Goal: Book appointment/travel/reservation

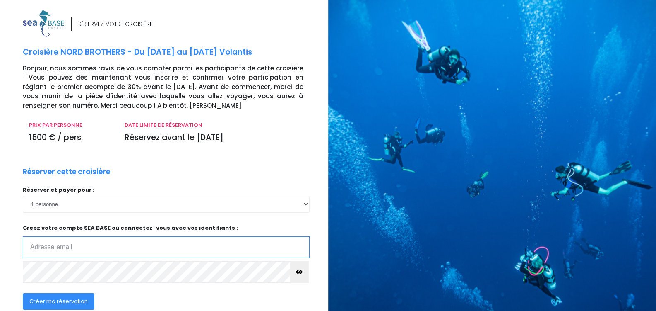
type input "thomas.baucher@wanadoo.fr"
click at [296, 272] on icon "button" at bounding box center [299, 272] width 7 height 0
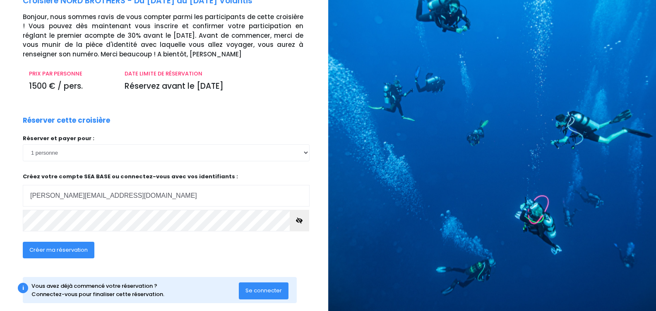
scroll to position [64, 0]
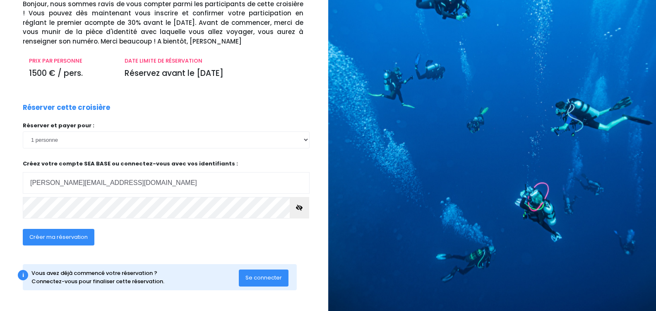
click at [74, 236] on span "Créer ma réservation" at bounding box center [58, 237] width 58 height 8
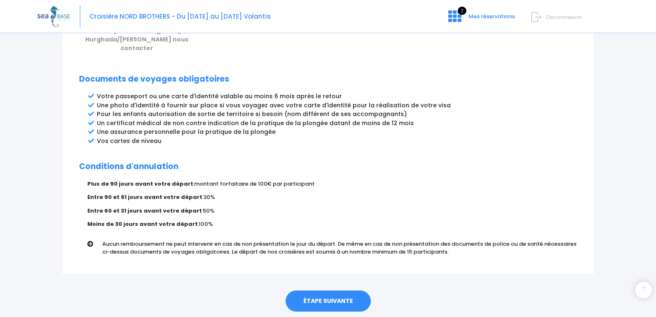
scroll to position [432, 0]
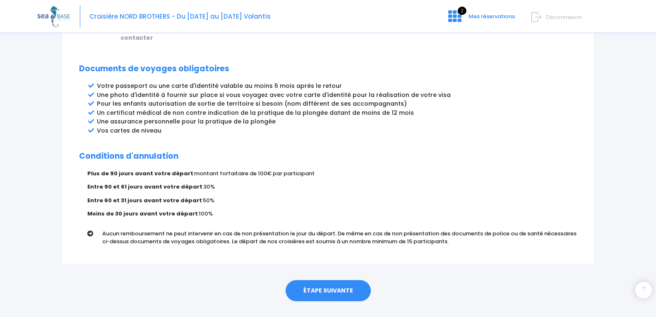
click at [336, 280] on link "ÉTAPE SUIVANTE" at bounding box center [328, 291] width 85 height 22
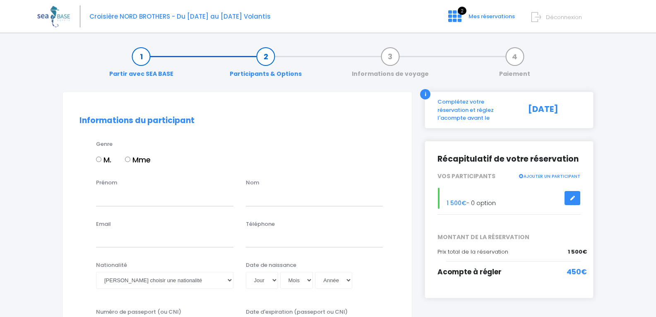
click at [98, 159] on input "M." at bounding box center [98, 159] width 5 height 5
radio input "true"
click at [115, 197] on input "Prénom" at bounding box center [164, 197] width 137 height 17
type input "Thomas"
type input "Baucher"
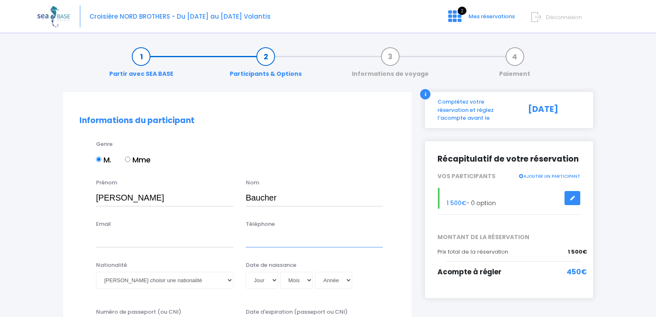
type input "0683222558"
click at [111, 243] on input "Email" at bounding box center [164, 239] width 137 height 17
type input "thomas.baucher@wanadoo.fr"
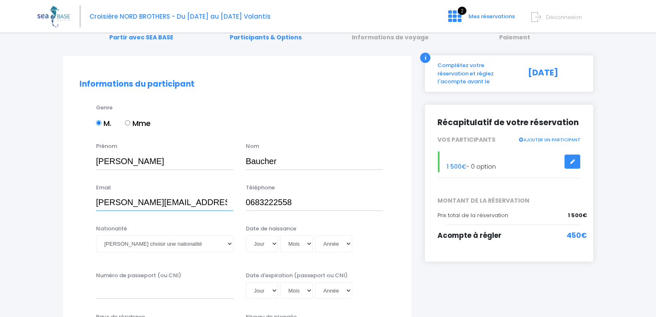
scroll to position [65, 0]
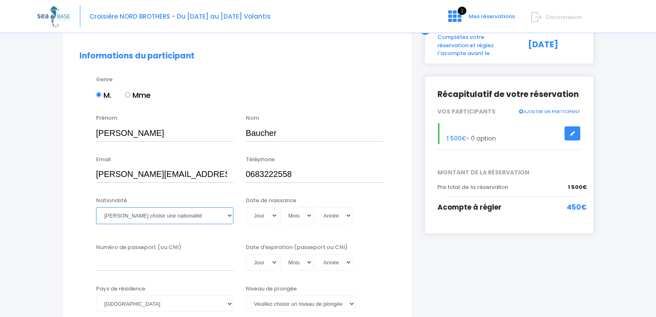
click at [231, 216] on select "Veuillez choisir une nationalité Afghane Albanaise Algerienne Allemande America…" at bounding box center [164, 215] width 137 height 17
select select "Française"
click at [96, 207] on select "Veuillez choisir une nationalité Afghane Albanaise Algerienne Allemande America…" at bounding box center [164, 215] width 137 height 17
click at [273, 215] on select "Jour 01 02 03 04 05 06 07 08 09 10 11 12 13 14 15 16 17 18 19 20 21 22 23 24 25…" at bounding box center [262, 215] width 32 height 17
select select "24"
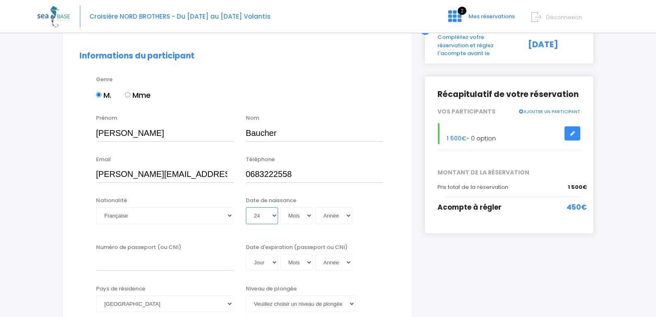
click at [246, 207] on select "Jour 01 02 03 04 05 06 07 08 09 10 11 12 13 14 15 16 17 18 19 20 21 22 23 24 25…" at bounding box center [262, 215] width 32 height 17
click at [309, 213] on select "Mois 01 02 03 04 05 06 07 08 09 10 11 12" at bounding box center [296, 215] width 33 height 17
select select "06"
click at [280, 207] on select "Mois 01 02 03 04 05 06 07 08 09 10 11 12" at bounding box center [296, 215] width 33 height 17
click at [345, 212] on select "Année 2045 2044 2043 2042 2041 2040 2039 2038 2037 2036 2035 2034 2033 2032 203…" at bounding box center [333, 215] width 37 height 17
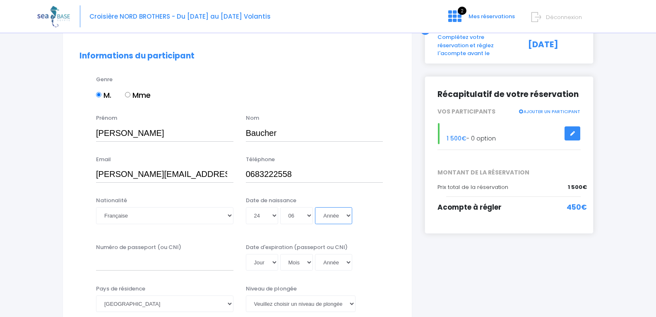
select select "1977"
click at [315, 207] on select "Année 2045 2044 2043 2042 2041 2040 2039 2038 2037 2036 2035 2034 2033 2032 203…" at bounding box center [333, 215] width 37 height 17
type input "1977-06-24"
click at [152, 261] on input "Numéro de passeport (ou CNI)" at bounding box center [164, 262] width 137 height 17
type input "22CF29568"
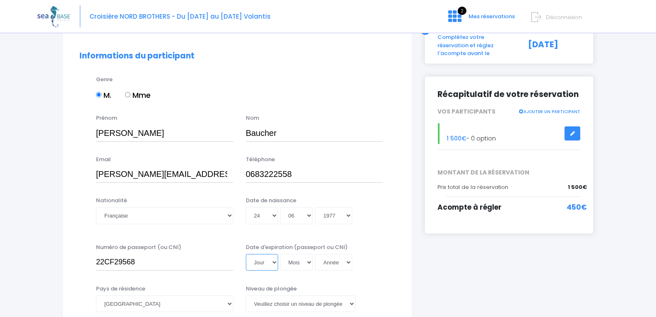
click at [275, 261] on select "Jour 01 02 03 04 05 06 07 08 09 10 11 12 13 14 15 16 17 18 19 20 21 22 23 24 25…" at bounding box center [262, 262] width 32 height 17
select select "30"
click at [246, 254] on select "Jour 01 02 03 04 05 06 07 08 09 10 11 12 13 14 15 16 17 18 19 20 21 22 23 24 25…" at bounding box center [262, 262] width 32 height 17
click at [308, 262] on select "Mois 01 02 03 04 05 06 07 08 09 10 11 12" at bounding box center [296, 262] width 33 height 17
select select "03"
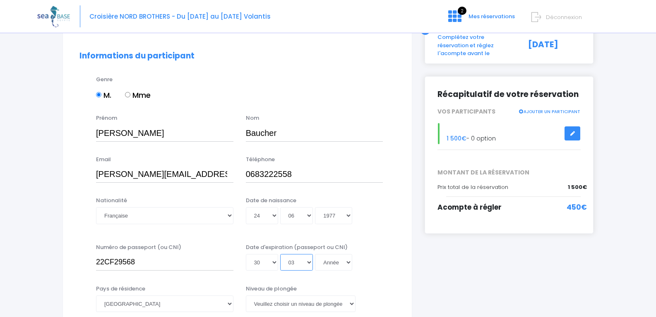
click at [280, 254] on select "Mois 01 02 03 04 05 06 07 08 09 10 11 12" at bounding box center [296, 262] width 33 height 17
click at [349, 263] on select "Année 2045 2044 2043 2042 2041 2040 2039 2038 2037 2036 2035 2034 2033 2032 203…" at bounding box center [333, 262] width 37 height 17
drag, startPoint x: 342, startPoint y: 247, endPoint x: 339, endPoint y: 235, distance: 12.4
click at [348, 261] on select "Année 2045 2044 2043 2042 2041 2040 2039 2038 2037 2036 2035 2034 2033 2032 203…" at bounding box center [333, 262] width 37 height 17
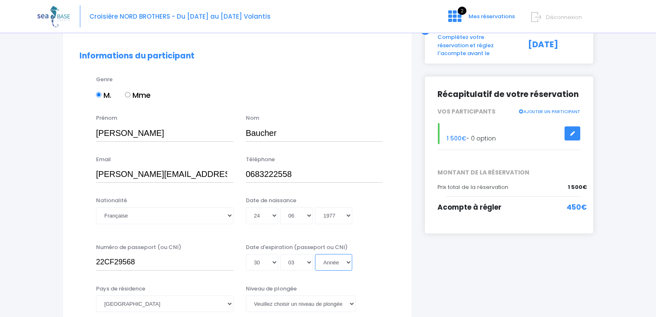
click at [348, 249] on div "Date d'expiration (passeport ou CNI) Jour 01 02 03 04 05 06 07 08 09 10 11 12 1…" at bounding box center [315, 257] width 150 height 28
click at [348, 251] on div "Date d'expiration (passeport ou CNI) Jour 01 02 03 04 05 06 07 08 09 10 11 12 1…" at bounding box center [315, 257] width 150 height 28
click at [350, 263] on select "Année 2045 2044 2043 2042 2041 2040 2039 2038 2037 2036 2035 2034 2033 2032 203…" at bounding box center [333, 262] width 37 height 17
select select "2032"
click at [315, 254] on select "Année 2045 2044 2043 2042 2041 2040 2039 2038 2037 2036 2035 2034 2033 2032 203…" at bounding box center [333, 262] width 37 height 17
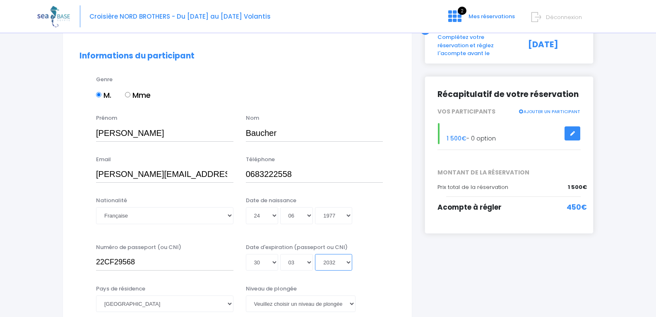
type input "2032-03-30"
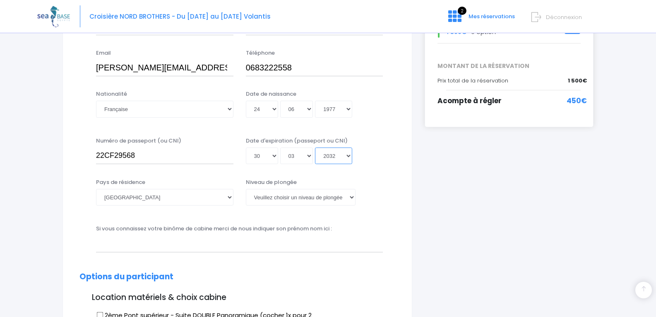
scroll to position [176, 0]
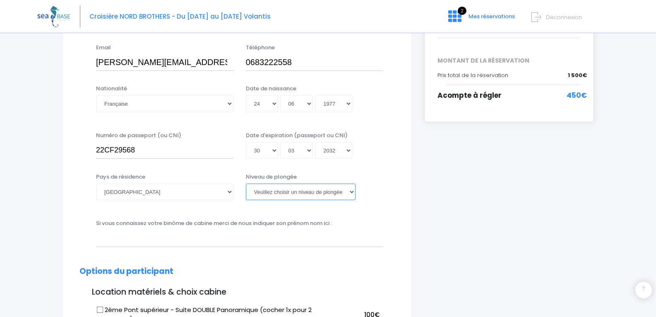
click at [352, 192] on select "Veuillez choisir un niveau de plongée Non plongeur Junior OW diver Adventure OW…" at bounding box center [301, 191] width 110 height 17
select select "MF1"
click at [246, 183] on select "Veuillez choisir un niveau de plongée Non plongeur Junior OW diver Adventure OW…" at bounding box center [301, 191] width 110 height 17
click at [202, 236] on input "text" at bounding box center [239, 238] width 287 height 17
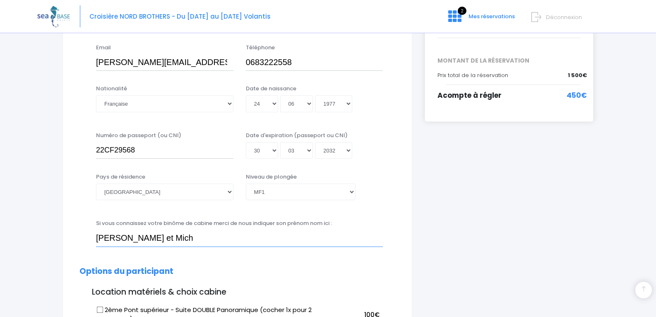
click at [202, 238] on input "Florian Bergounhoux et Mich" at bounding box center [239, 238] width 287 height 17
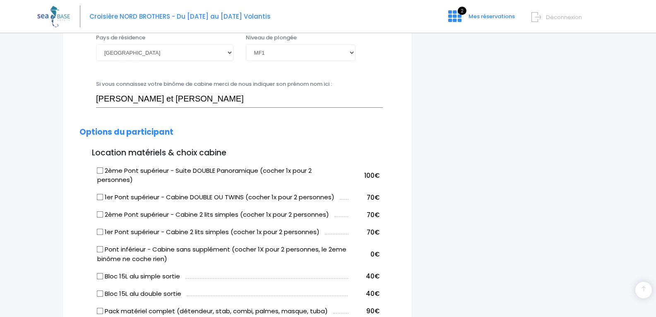
scroll to position [331, 0]
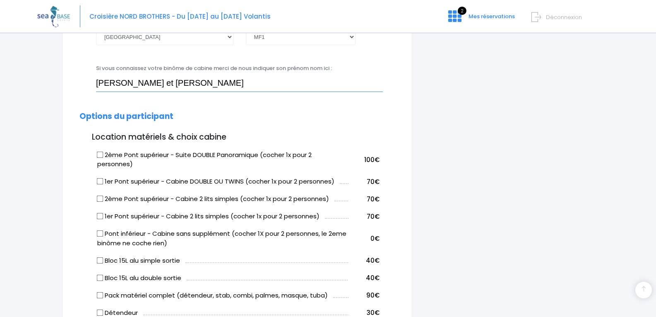
type input "Florian Bergounhoux et Michael Brondeau"
click at [101, 277] on input "Bloc 15L alu double sortie" at bounding box center [100, 277] width 7 height 7
checkbox input "true"
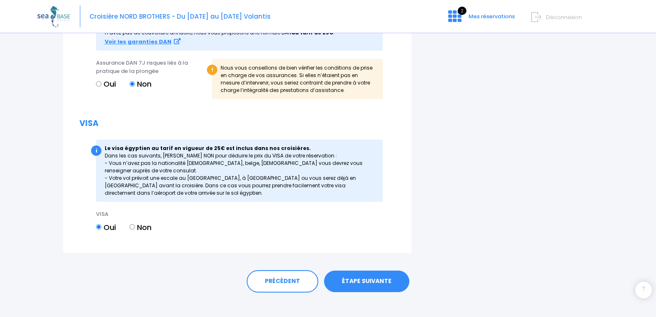
scroll to position [952, 0]
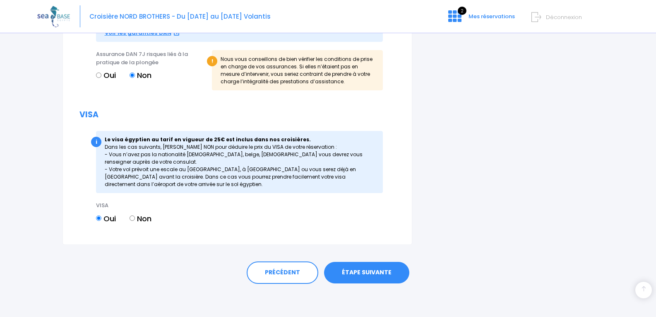
click at [360, 270] on link "ÉTAPE SUIVANTE" at bounding box center [366, 273] width 85 height 22
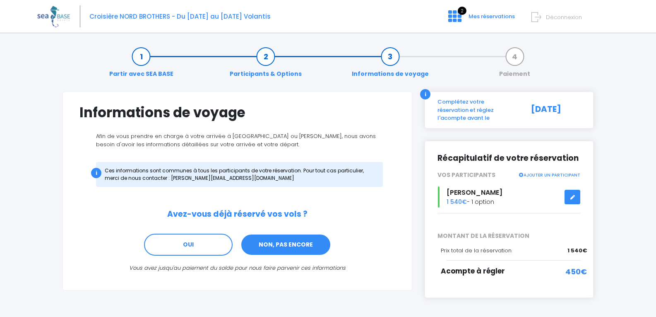
click at [272, 248] on link "NON, PAS ENCORE" at bounding box center [286, 245] width 91 height 22
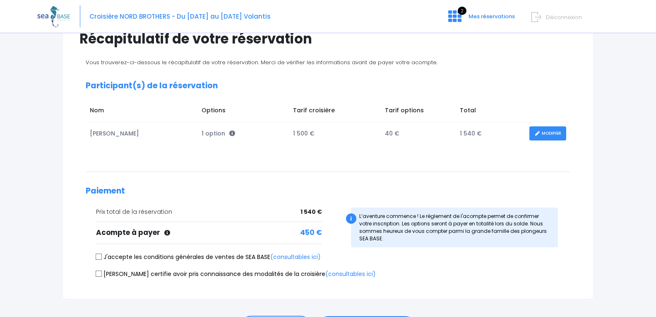
scroll to position [79, 0]
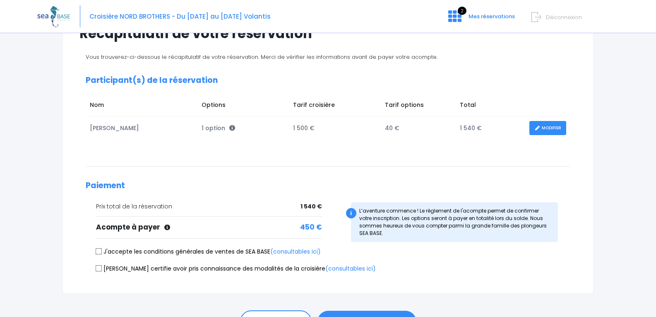
click at [99, 251] on input "J'accepte les conditions générales de ventes de SEA BASE (consultables ici)" at bounding box center [99, 251] width 7 height 7
checkbox input "true"
click at [99, 267] on input "[PERSON_NAME] certifie avoir pris connaissance des modalités de la croisière (c…" at bounding box center [99, 268] width 7 height 7
checkbox input "true"
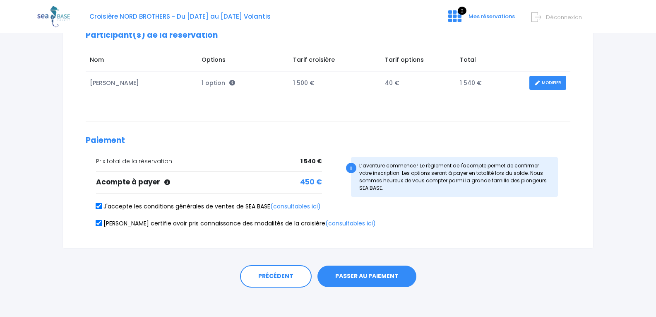
scroll to position [128, 0]
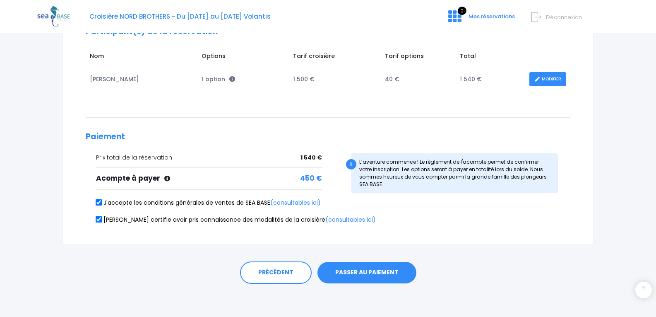
click at [364, 272] on button "PASSER AU PAIEMENT" at bounding box center [367, 273] width 99 height 22
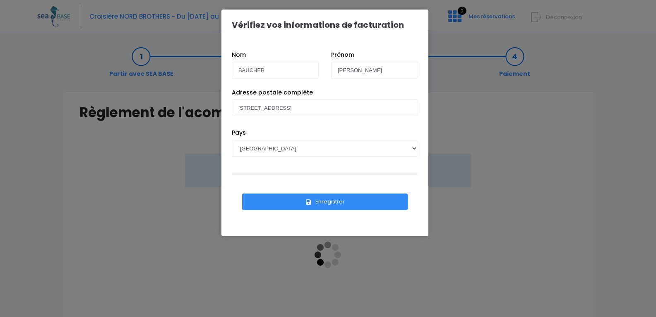
click at [336, 198] on button "Enregistrer" at bounding box center [325, 201] width 166 height 17
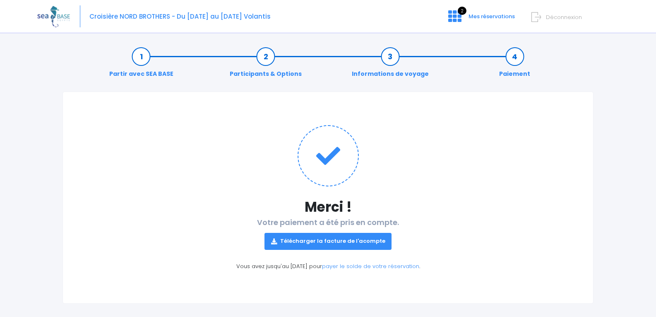
click at [325, 240] on link "Télécharger la facture de l'acompte" at bounding box center [329, 241] width 128 height 17
click at [475, 16] on span "Mes réservations" at bounding box center [492, 16] width 46 height 8
